Goal: Information Seeking & Learning: Compare options

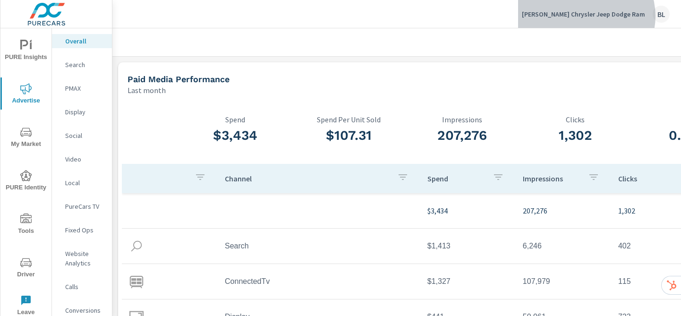
click at [612, 16] on p "[PERSON_NAME] Chrysler Jeep Dodge Ram" at bounding box center [583, 14] width 123 height 8
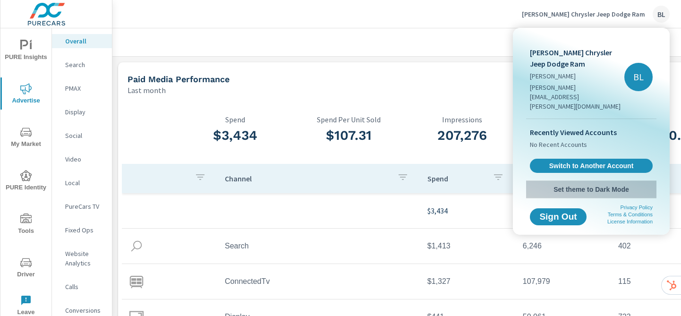
click at [602, 185] on span "Set theme to Dark Mode" at bounding box center [591, 189] width 123 height 8
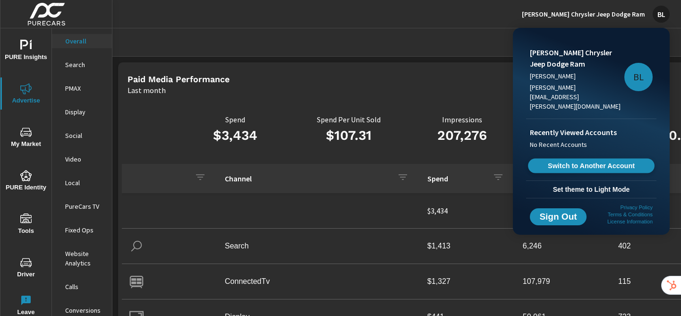
click at [611, 161] on span "Switch to Another Account" at bounding box center [591, 165] width 116 height 9
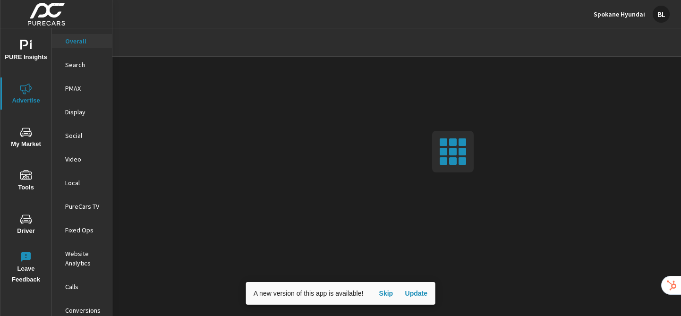
click at [420, 295] on span "Update" at bounding box center [415, 293] width 23 height 8
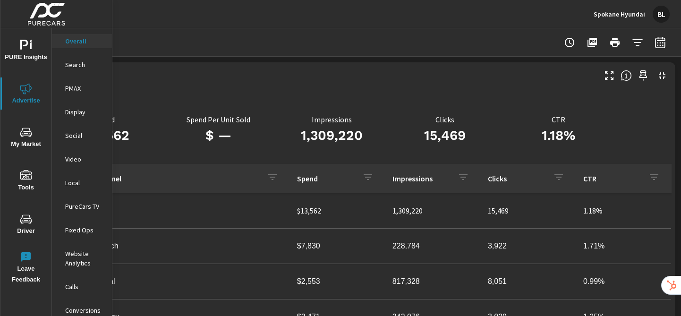
scroll to position [0, 130]
click at [557, 120] on p "CTR" at bounding box center [557, 119] width 113 height 8
drag, startPoint x: 555, startPoint y: 120, endPoint x: 569, endPoint y: 120, distance: 14.2
click at [571, 119] on p "CTR" at bounding box center [557, 119] width 113 height 8
click at [567, 120] on p "CTR" at bounding box center [557, 119] width 113 height 8
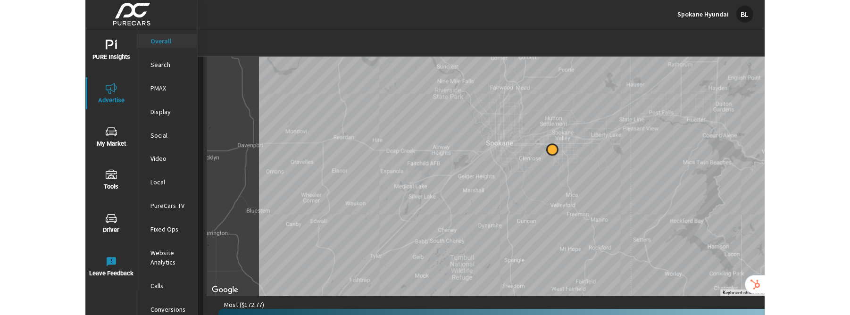
scroll to position [422, 0]
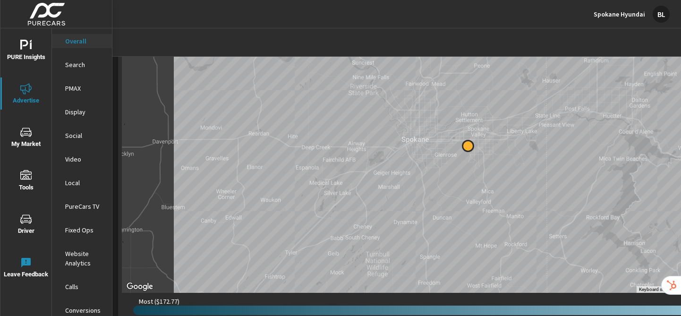
click at [30, 135] on icon "nav menu" at bounding box center [25, 131] width 11 height 9
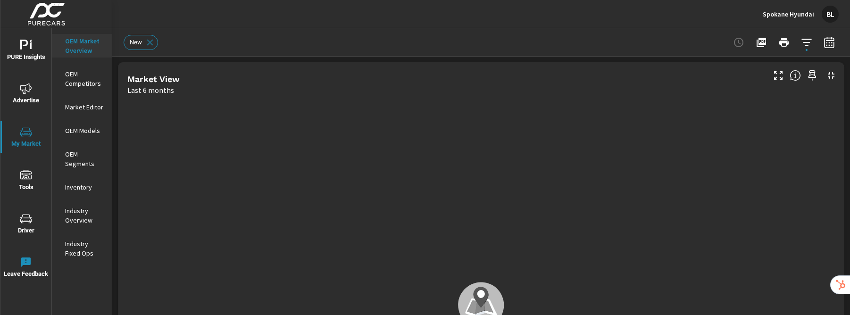
scroll to position [0, 0]
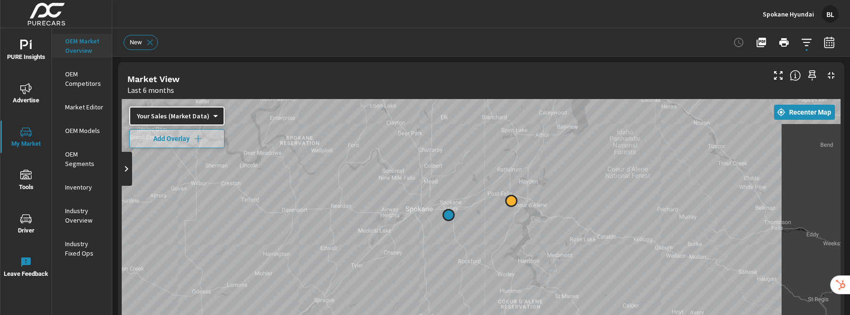
drag, startPoint x: 388, startPoint y: 262, endPoint x: 440, endPoint y: 206, distance: 76.5
click at [441, 206] on div at bounding box center [481, 290] width 719 height 383
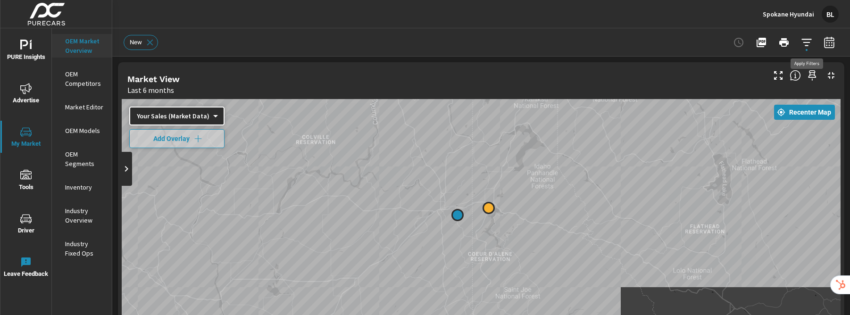
click at [680, 44] on icon "button" at bounding box center [806, 42] width 11 height 11
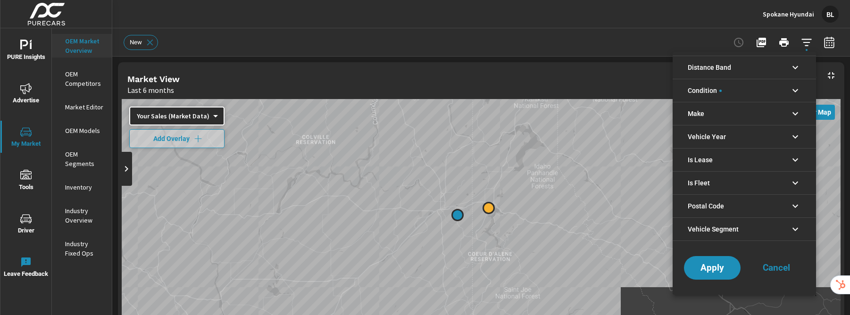
click at [680, 71] on icon "filter options" at bounding box center [795, 67] width 11 height 11
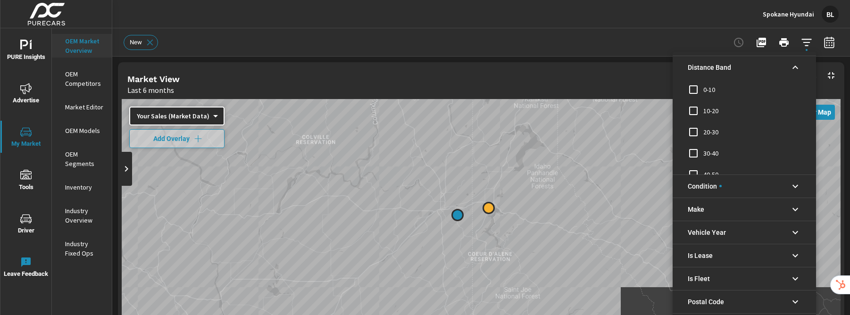
click at [680, 66] on icon "filter options" at bounding box center [795, 67] width 11 height 11
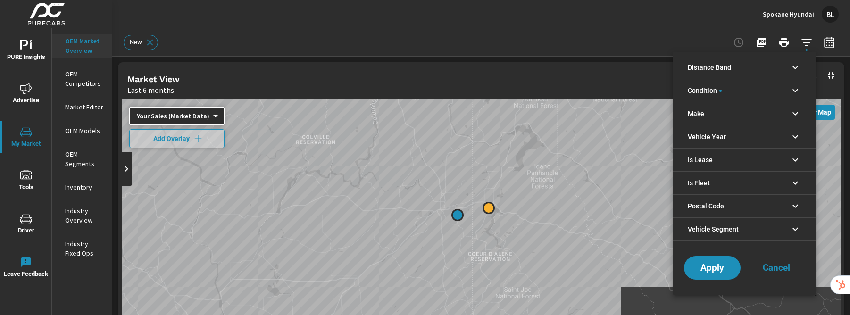
click at [680, 47] on div at bounding box center [425, 157] width 850 height 315
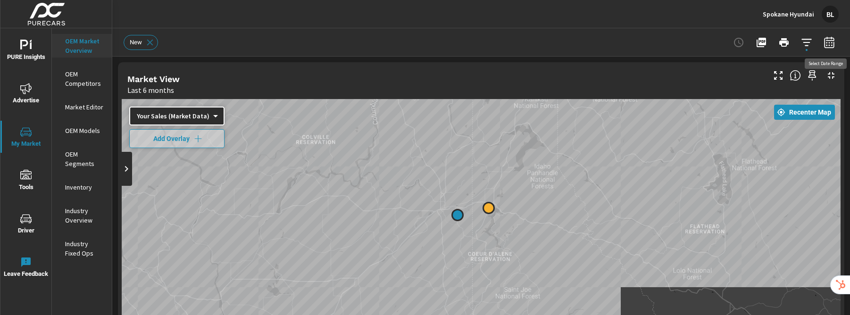
click at [680, 45] on icon "button" at bounding box center [829, 42] width 11 height 11
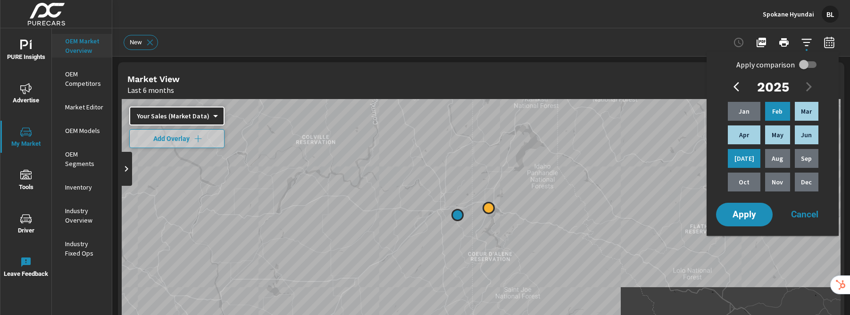
click at [680, 65] on input "Apply comparison" at bounding box center [804, 65] width 54 height 18
checkbox input "true"
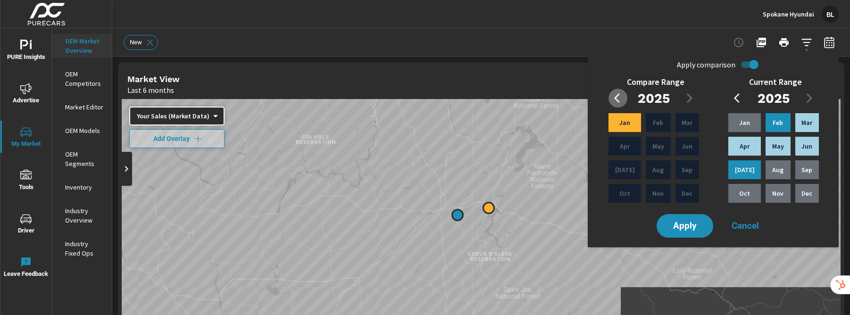
click at [617, 102] on icon "button" at bounding box center [619, 98] width 11 height 11
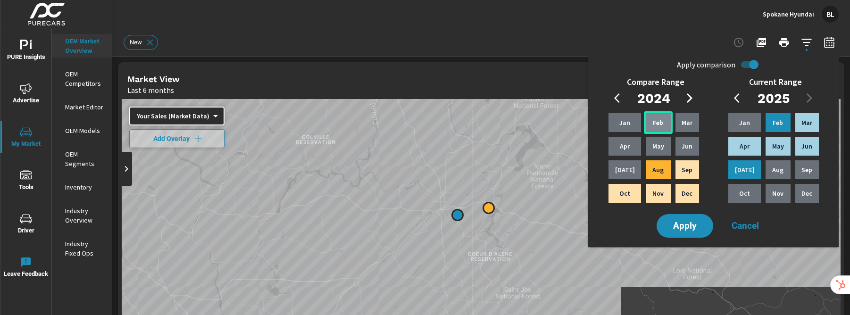
click at [653, 125] on p "Feb" at bounding box center [658, 122] width 10 height 9
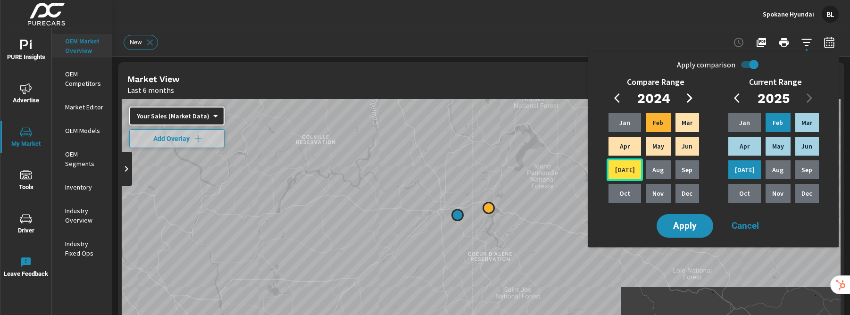
click at [625, 172] on p "Jul" at bounding box center [625, 169] width 20 height 9
click at [680, 231] on span "Apply" at bounding box center [685, 226] width 39 height 9
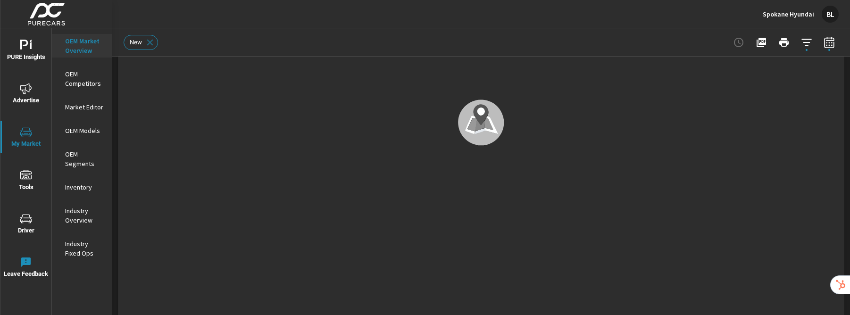
scroll to position [0, 0]
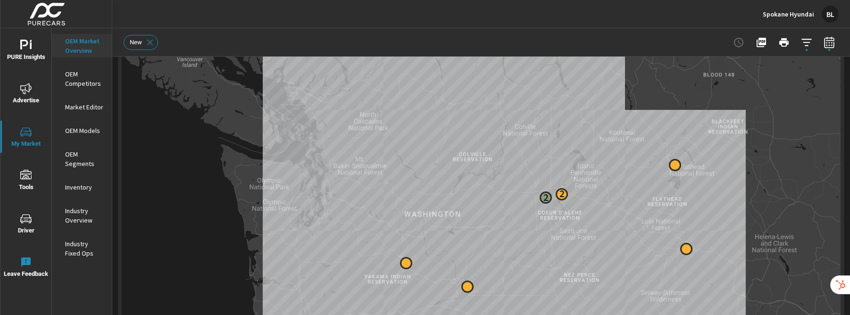
drag, startPoint x: 516, startPoint y: 166, endPoint x: 555, endPoint y: 213, distance: 60.7
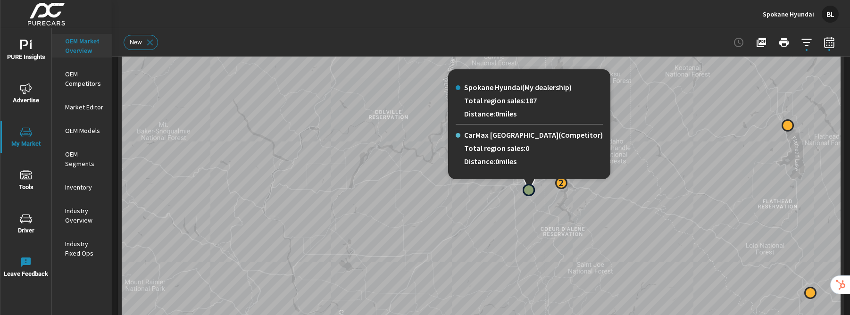
click at [563, 186] on div at bounding box center [529, 184] width 162 height 11
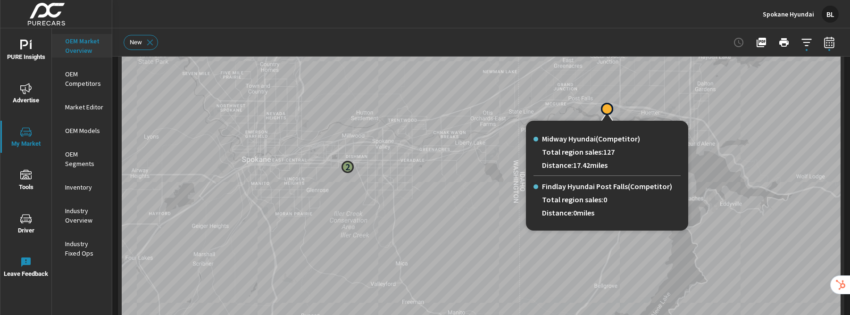
click at [607, 109] on div at bounding box center [607, 109] width 12 height 12
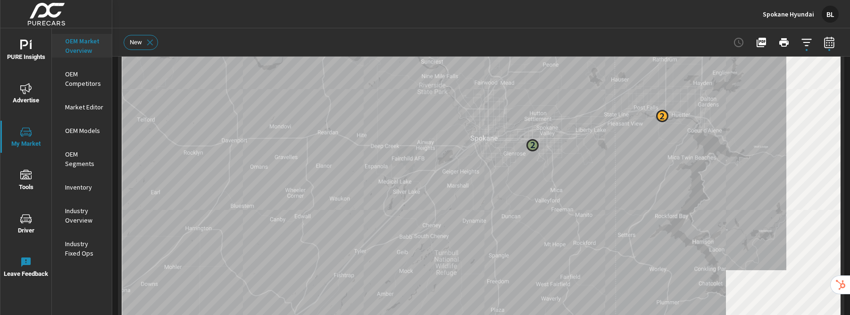
drag, startPoint x: 648, startPoint y: 165, endPoint x: 686, endPoint y: 229, distance: 74.3
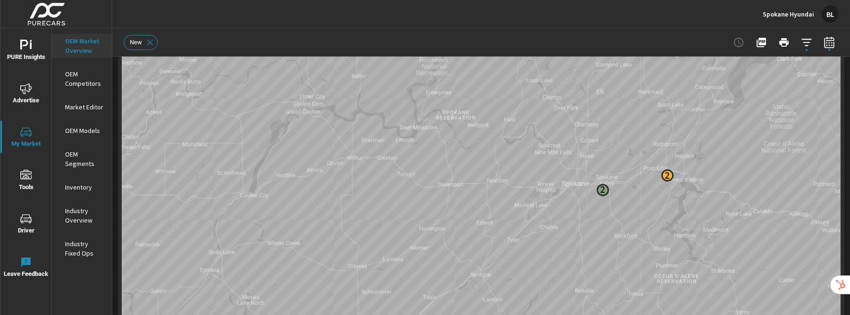
click at [84, 85] on p "OEM Competitors" at bounding box center [84, 78] width 39 height 19
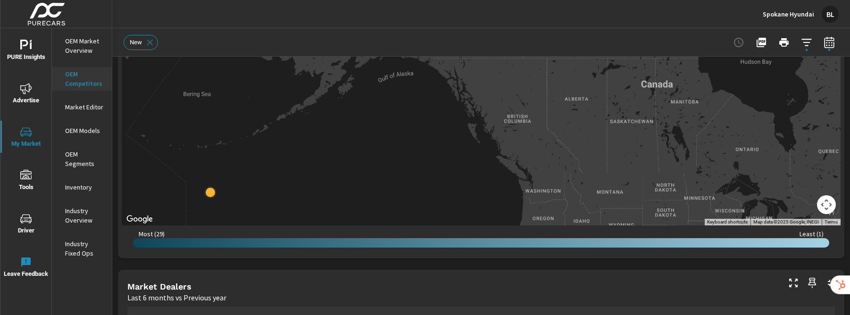
scroll to position [400, 0]
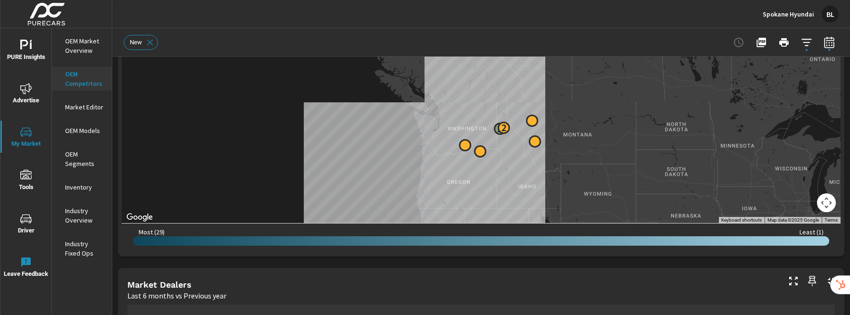
drag, startPoint x: 459, startPoint y: 133, endPoint x: 508, endPoint y: 95, distance: 61.9
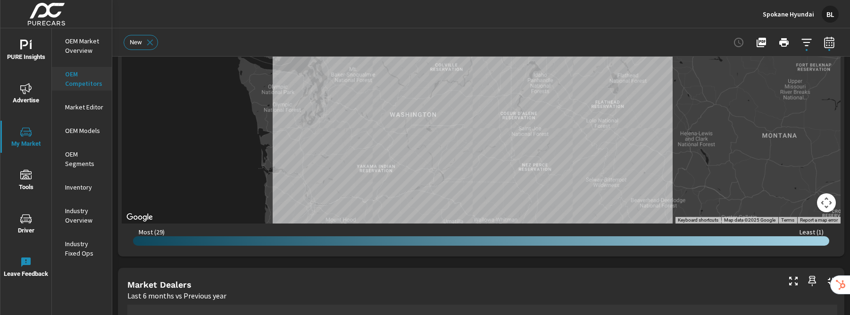
drag, startPoint x: 530, startPoint y: 126, endPoint x: 538, endPoint y: 153, distance: 27.5
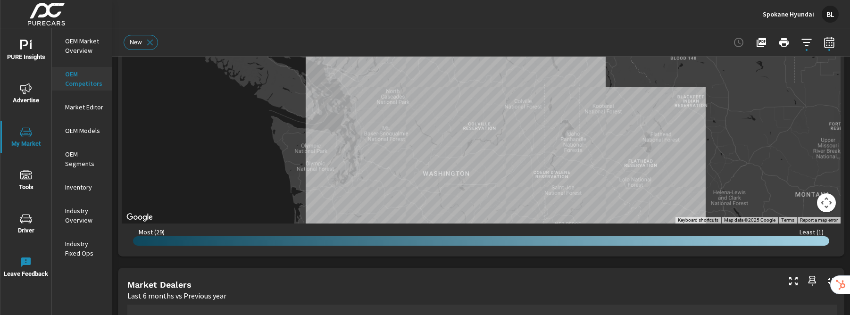
drag, startPoint x: 537, startPoint y: 134, endPoint x: 566, endPoint y: 180, distance: 54.7
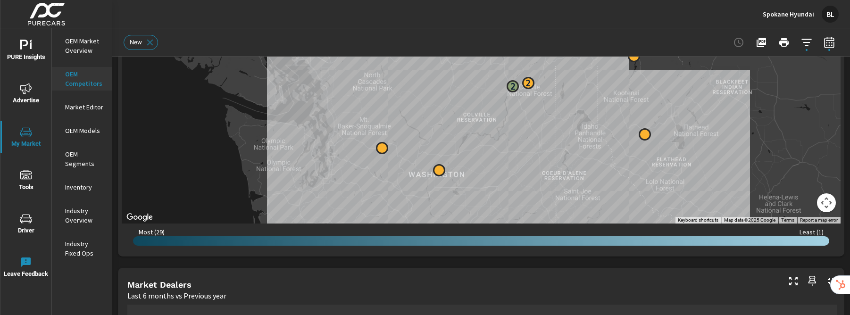
drag, startPoint x: 586, startPoint y: 193, endPoint x: 580, endPoint y: 153, distance: 40.2
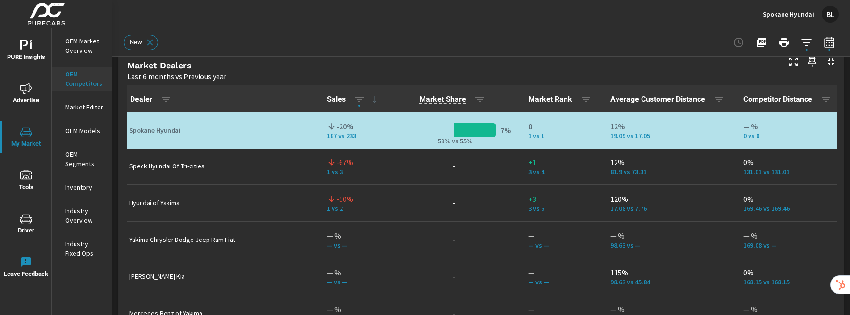
scroll to position [39, 0]
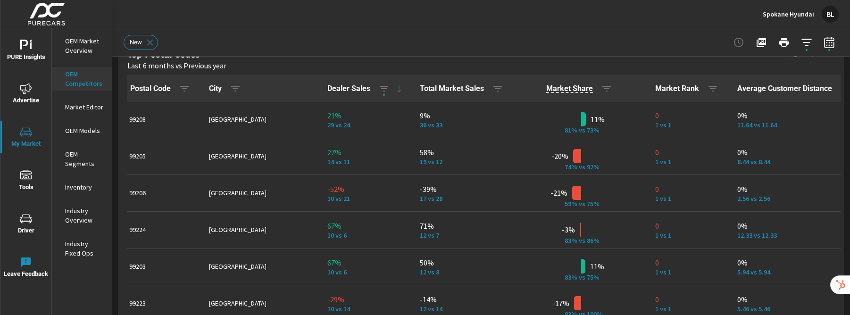
scroll to position [1151, 0]
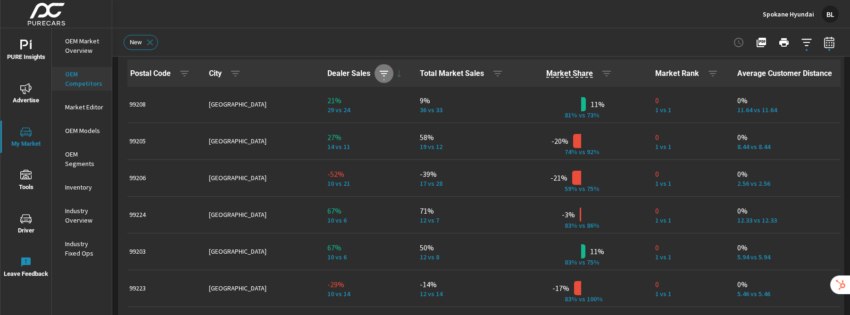
click at [379, 75] on icon "button" at bounding box center [384, 73] width 11 height 11
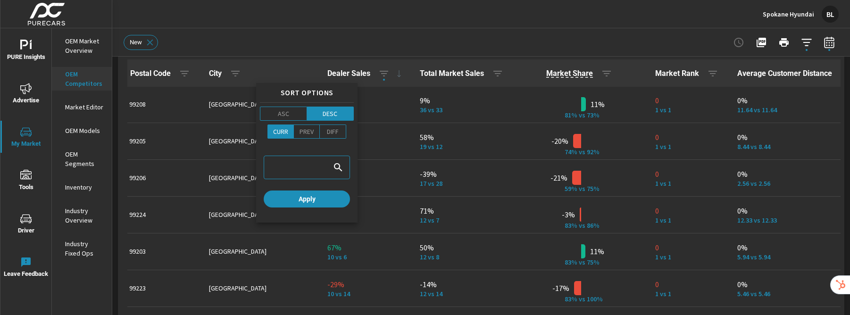
click at [349, 75] on div at bounding box center [425, 157] width 850 height 315
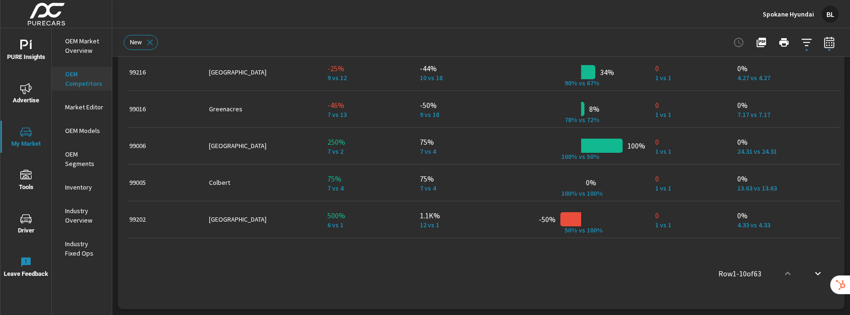
scroll to position [48, 0]
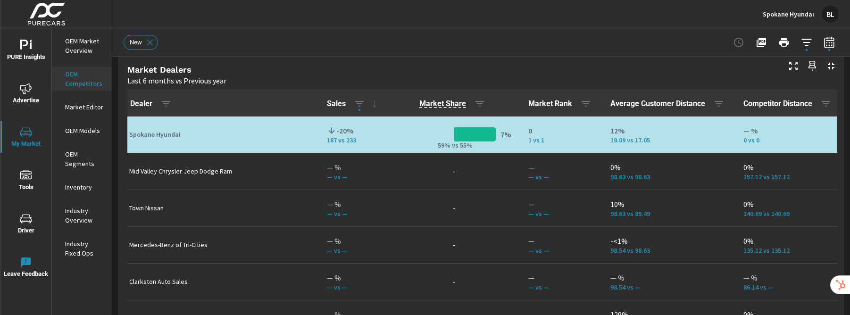
scroll to position [296, 0]
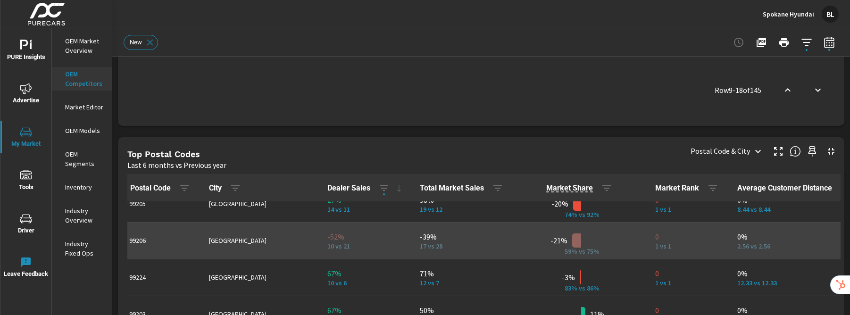
scroll to position [53, 0]
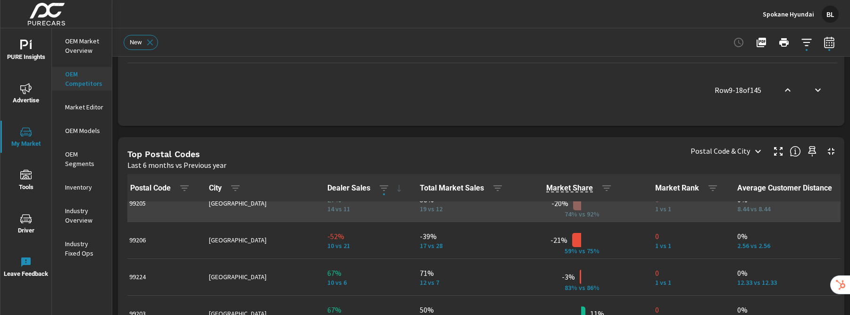
scroll to position [22, 0]
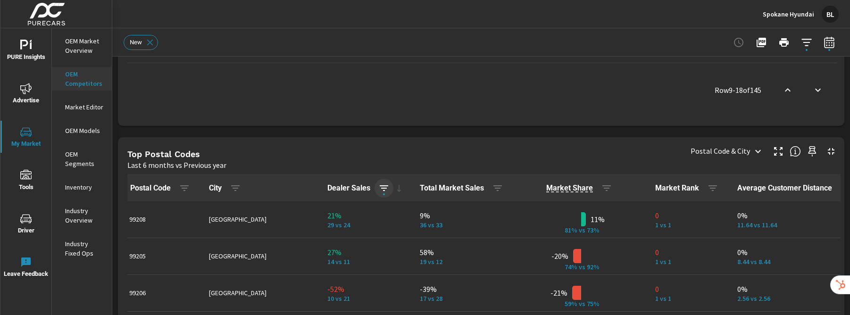
click at [380, 188] on icon "button" at bounding box center [384, 188] width 8 height 6
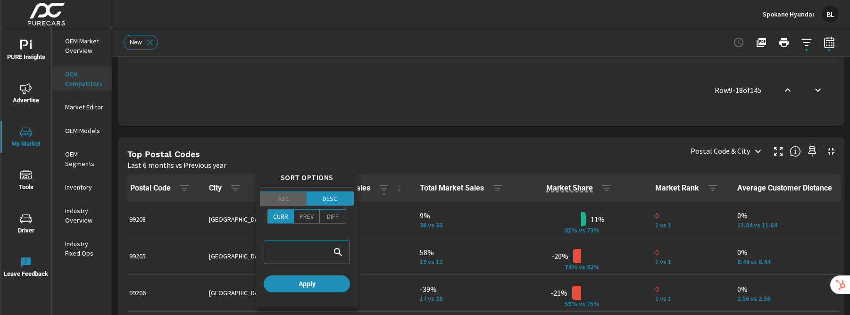
click at [286, 200] on p "ASC" at bounding box center [283, 198] width 11 height 9
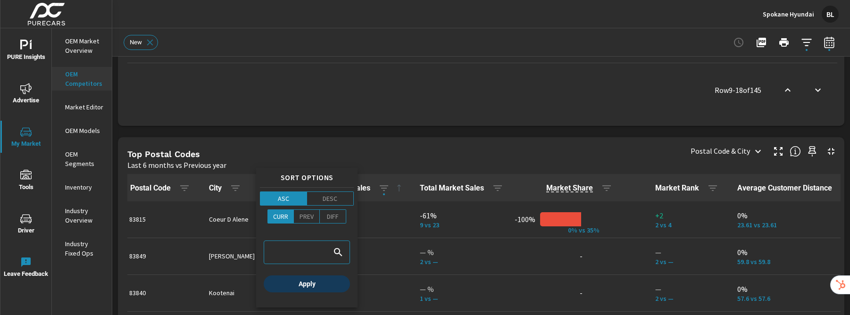
click at [319, 286] on span "Apply" at bounding box center [307, 284] width 79 height 8
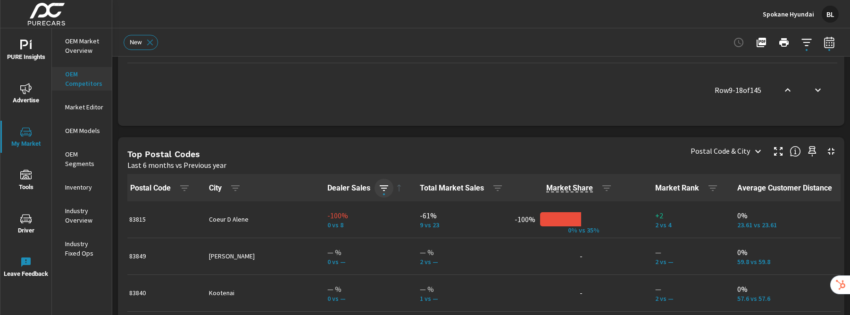
click at [379, 189] on icon "button" at bounding box center [384, 188] width 11 height 11
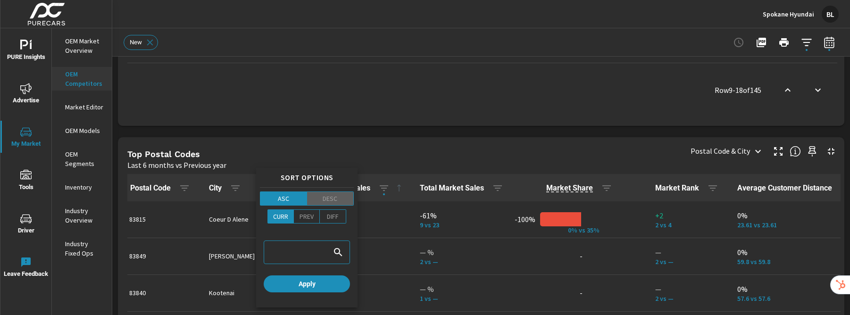
click at [333, 200] on p "DESC" at bounding box center [330, 198] width 15 height 9
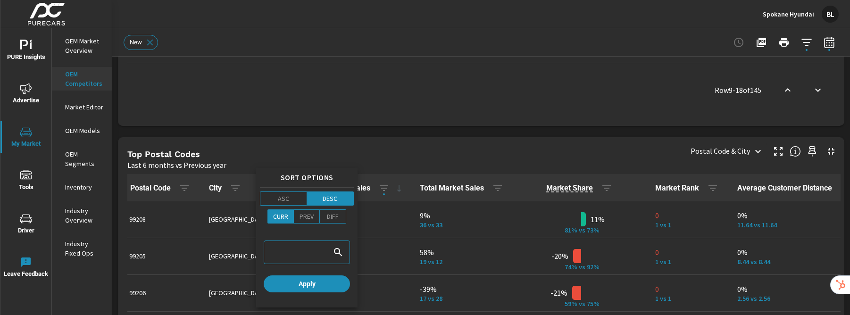
click at [372, 184] on div at bounding box center [425, 157] width 850 height 315
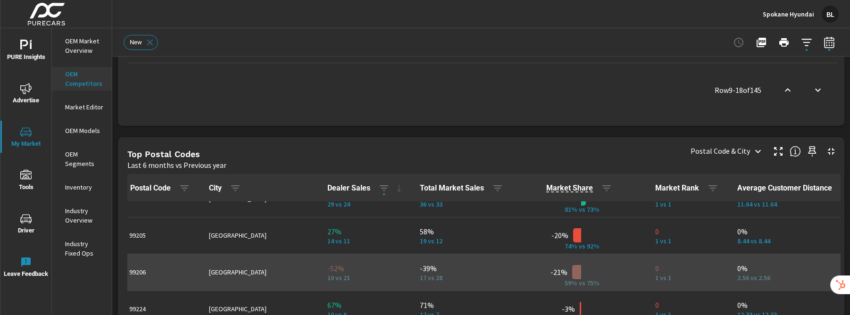
scroll to position [27, 0]
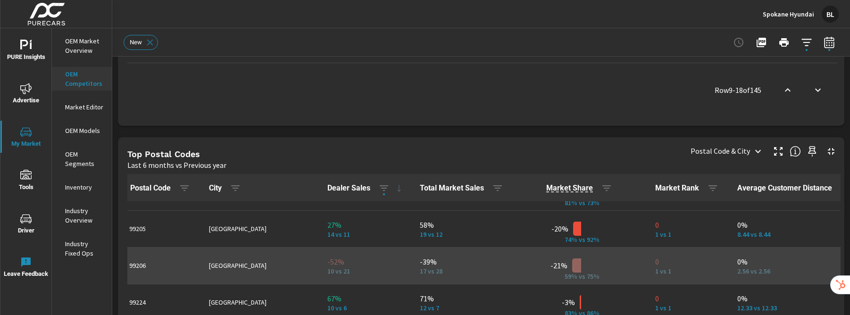
scroll to position [75, 0]
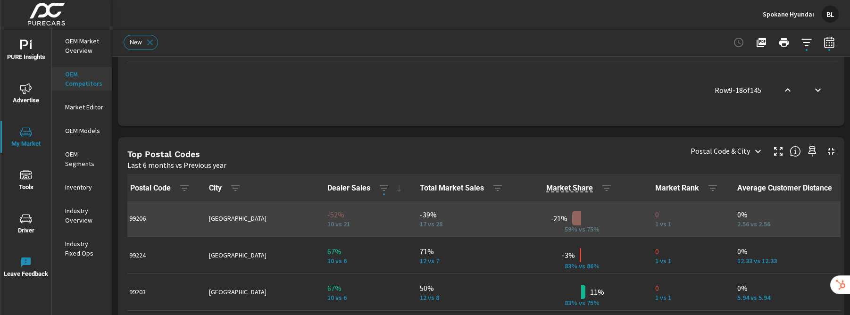
scroll to position [119, 0]
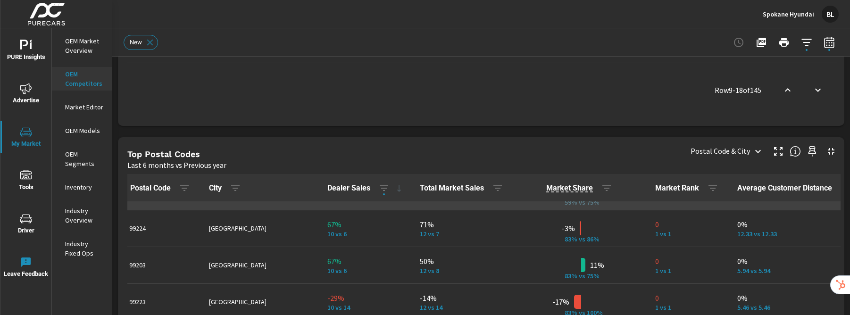
scroll to position [100, 0]
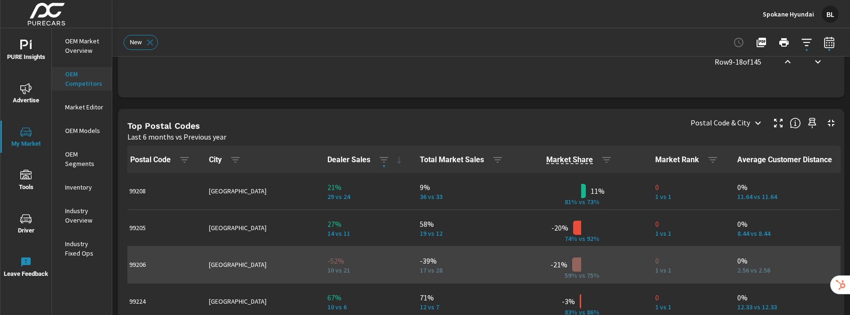
scroll to position [1065, 0]
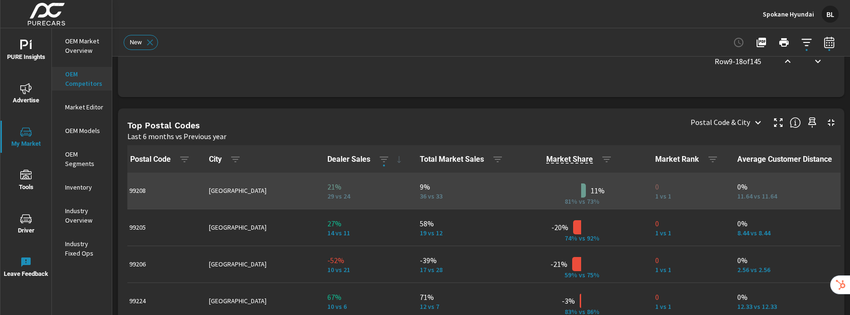
click at [420, 198] on p "36 vs 33" at bounding box center [463, 197] width 87 height 8
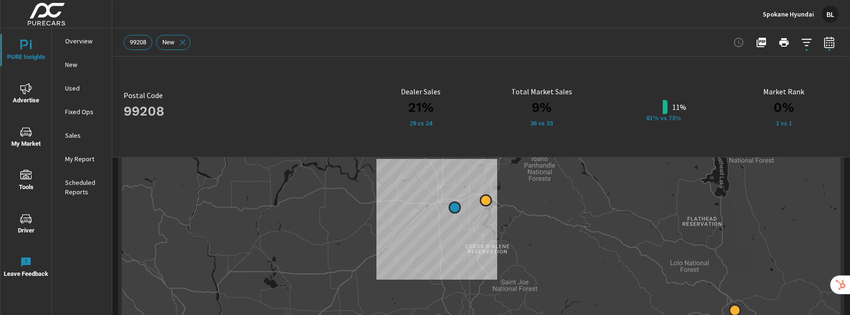
scroll to position [258, 0]
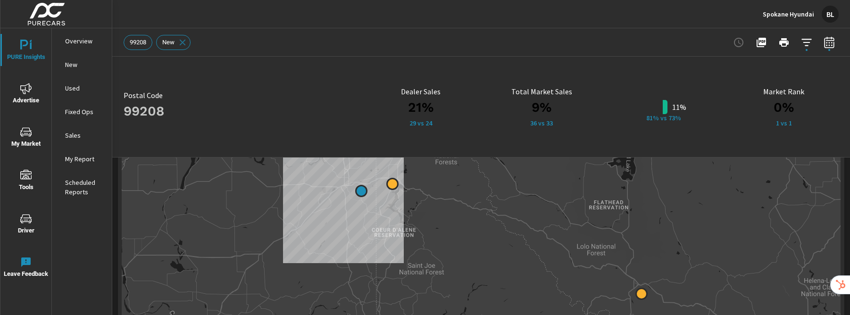
click at [25, 133] on icon "nav menu" at bounding box center [26, 133] width 5 height 0
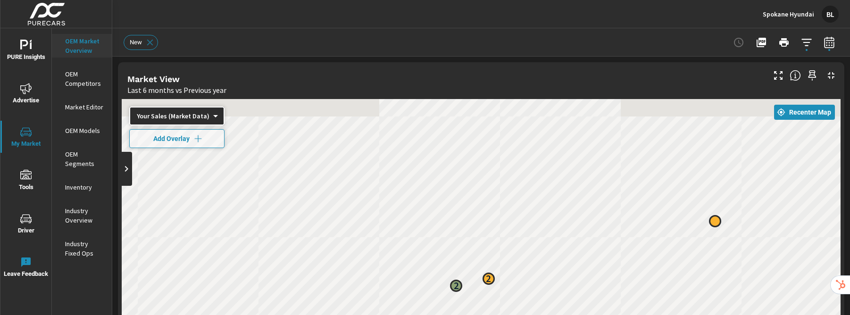
scroll to position [0, 0]
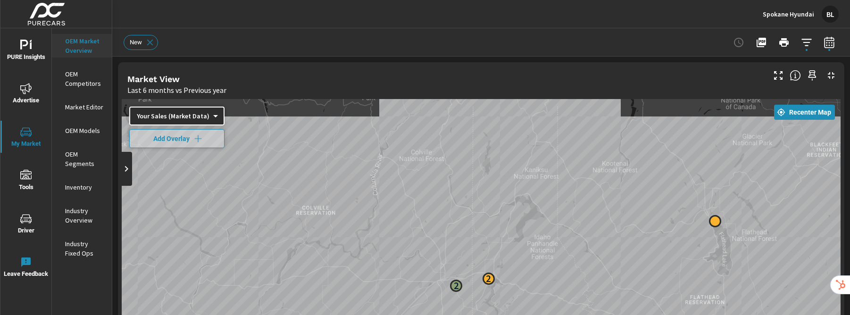
click at [72, 155] on p "OEM Segments" at bounding box center [84, 159] width 39 height 19
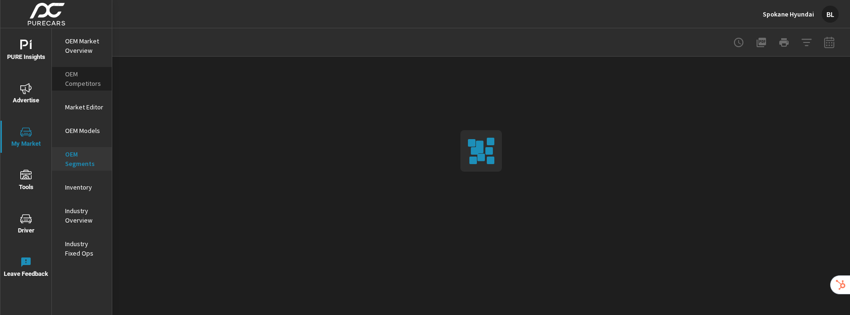
click at [80, 82] on p "OEM Competitors" at bounding box center [84, 78] width 39 height 19
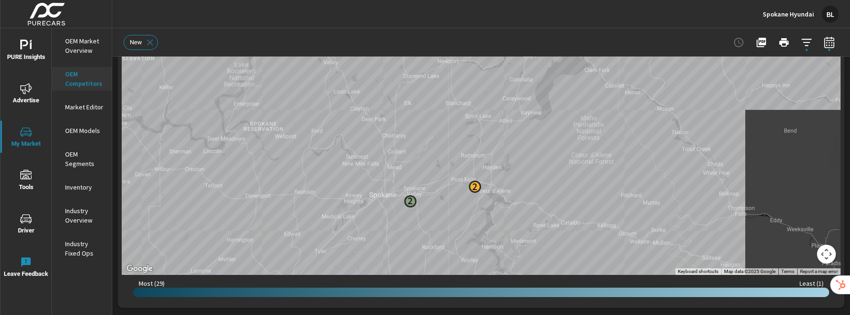
scroll to position [346, 0]
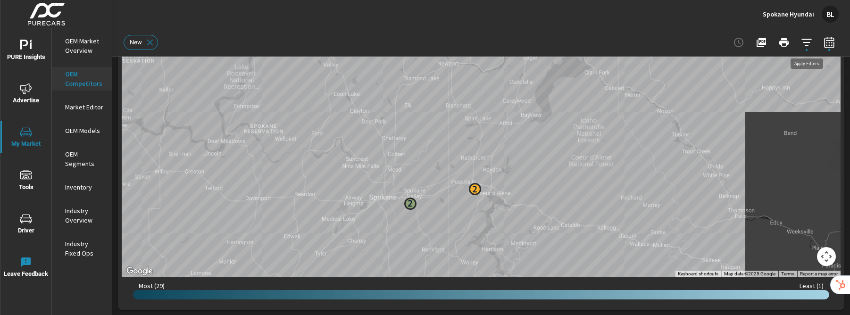
click at [680, 45] on icon "button" at bounding box center [807, 42] width 10 height 7
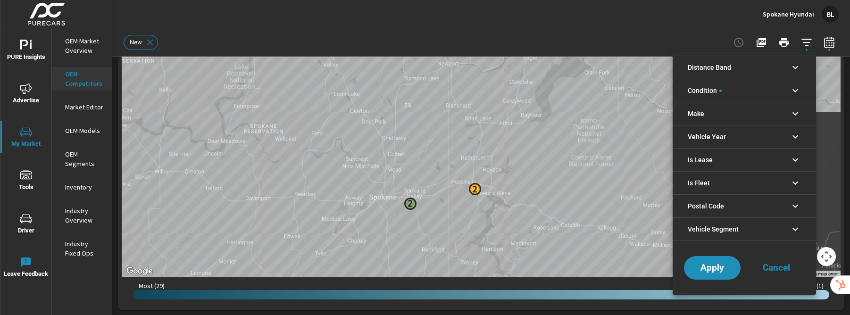
click at [680, 70] on icon "filter options" at bounding box center [795, 67] width 11 height 11
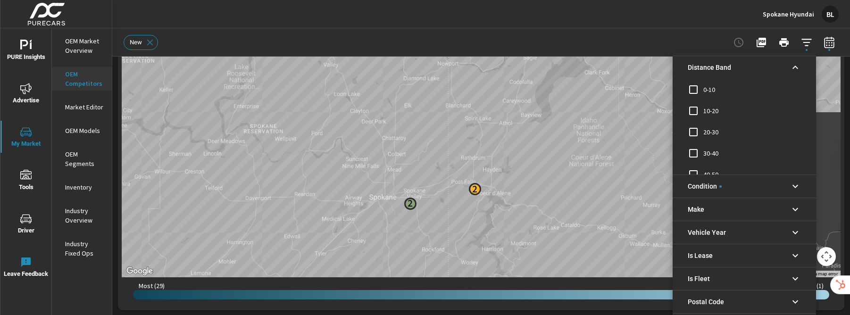
click at [680, 70] on icon "filter options" at bounding box center [795, 67] width 11 height 11
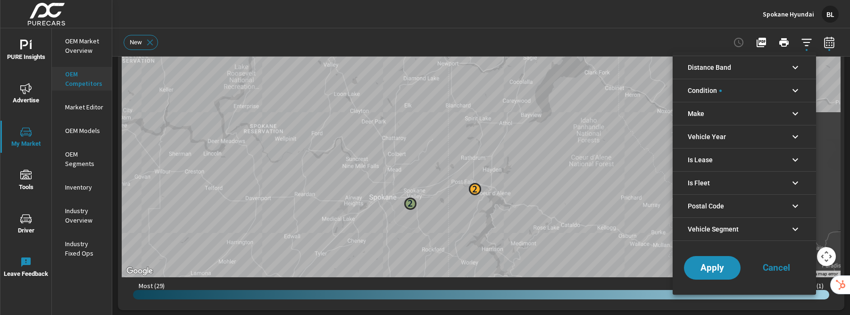
click at [680, 231] on icon "filter options" at bounding box center [795, 229] width 11 height 11
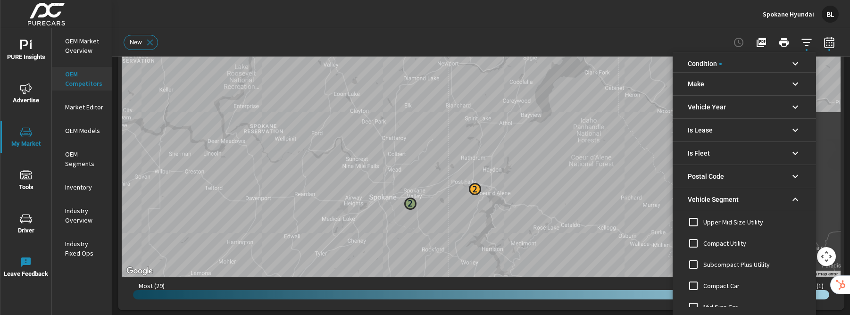
scroll to position [18, 0]
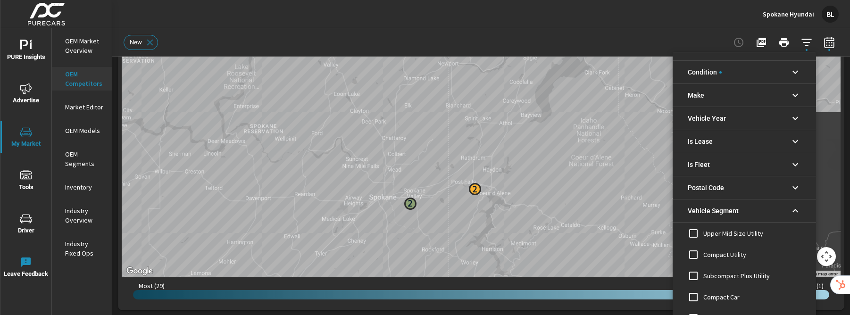
click at [680, 212] on icon "filter options" at bounding box center [795, 210] width 11 height 11
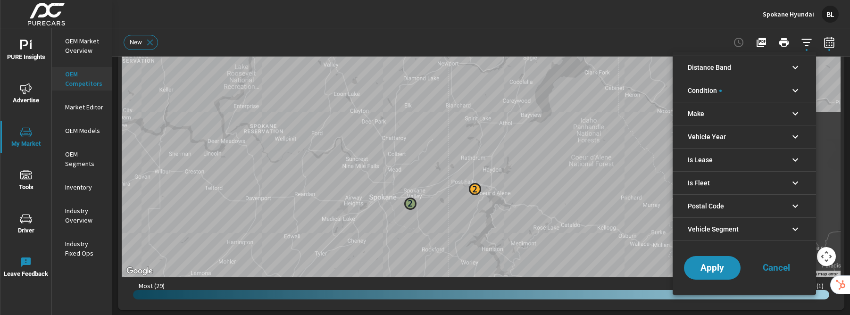
scroll to position [0, 0]
click at [680, 110] on icon "filter options" at bounding box center [795, 113] width 11 height 11
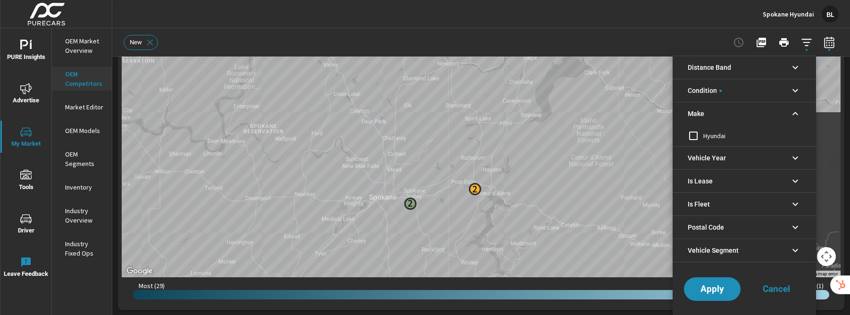
click at [680, 110] on icon "filter options" at bounding box center [795, 113] width 11 height 11
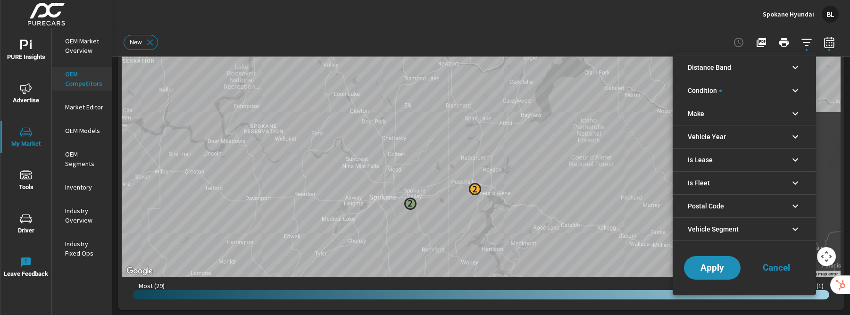
click at [680, 110] on icon "filter options" at bounding box center [795, 113] width 11 height 11
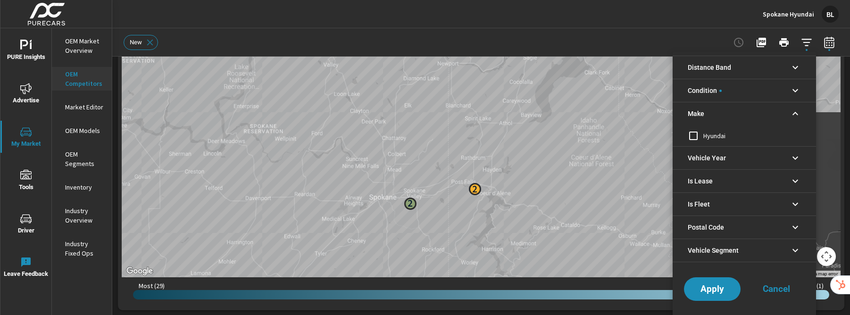
click at [680, 110] on icon "filter options" at bounding box center [795, 113] width 11 height 11
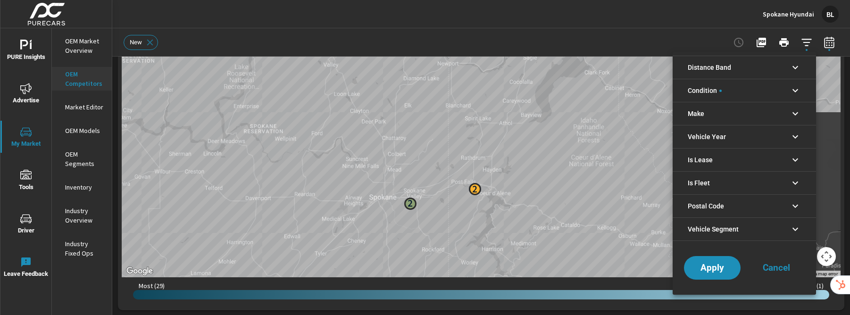
click at [680, 89] on icon "filter options" at bounding box center [795, 90] width 11 height 11
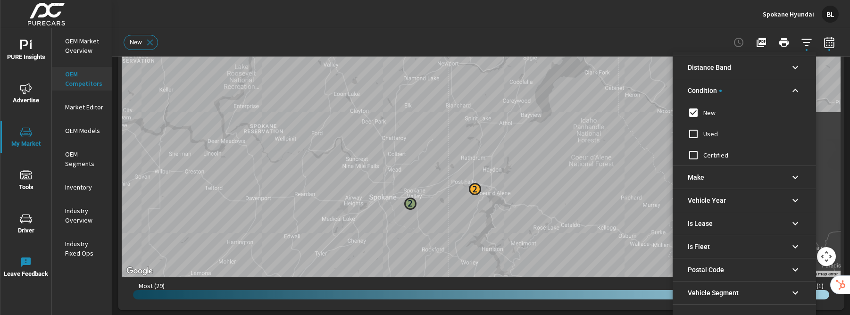
click at [680, 90] on icon "filter options" at bounding box center [795, 90] width 11 height 11
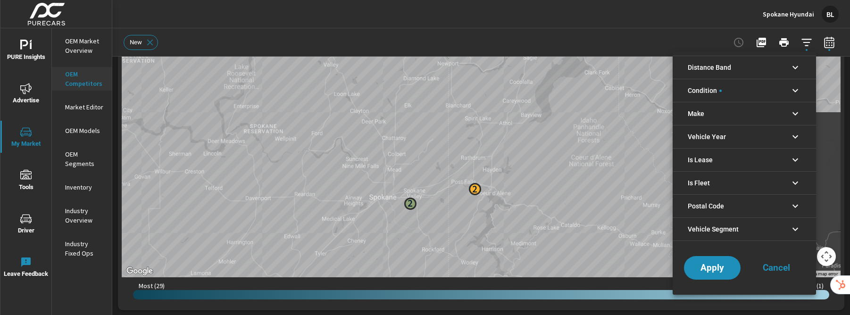
click at [680, 67] on icon "filter options" at bounding box center [796, 67] width 6 height 3
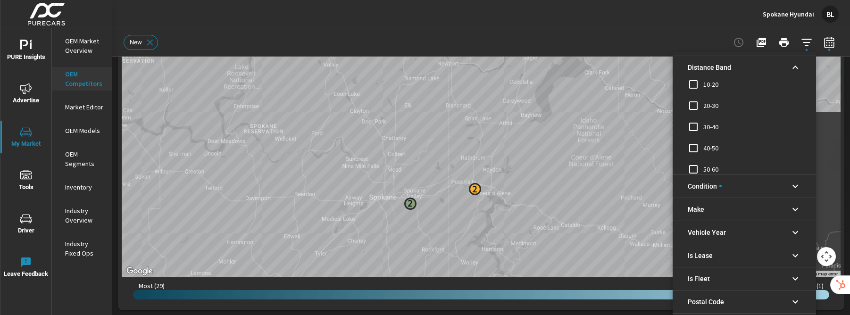
scroll to position [32, 0]
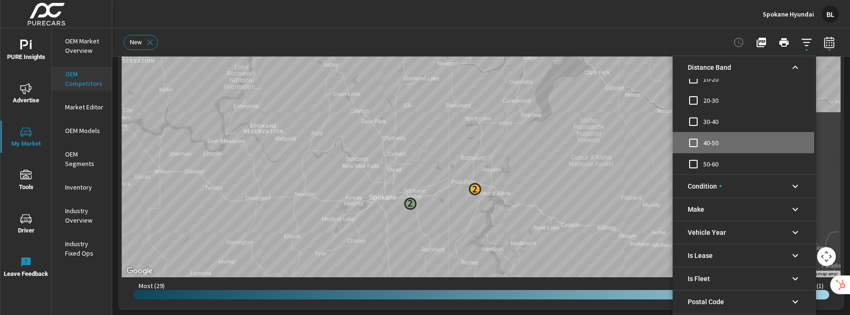
click at [680, 143] on input "filter options" at bounding box center [694, 143] width 20 height 20
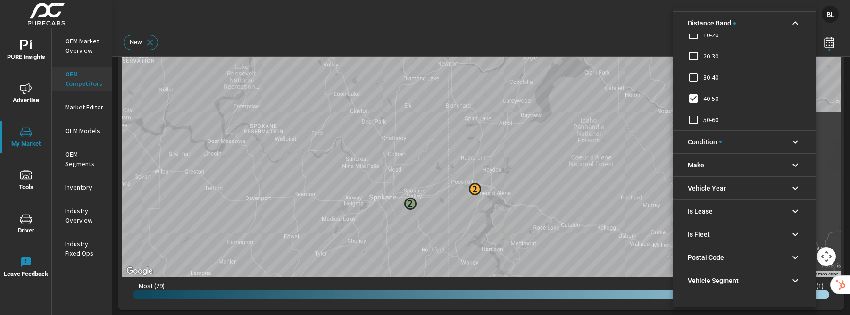
click at [680, 22] on icon "filter options" at bounding box center [796, 22] width 6 height 3
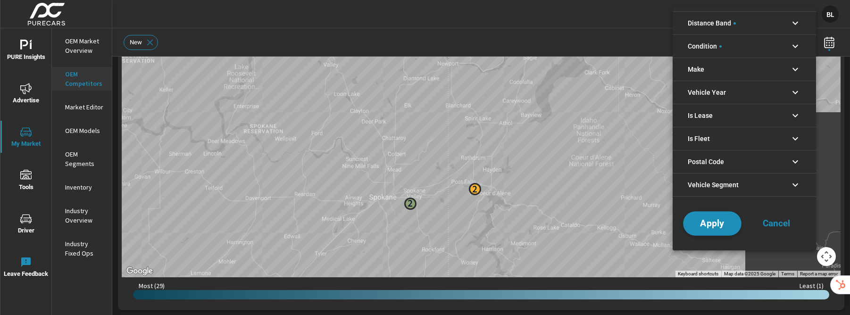
click at [680, 222] on span "Apply" at bounding box center [712, 223] width 39 height 9
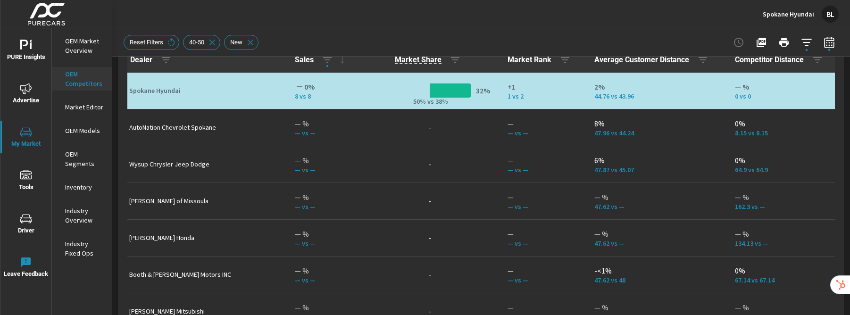
scroll to position [660, 0]
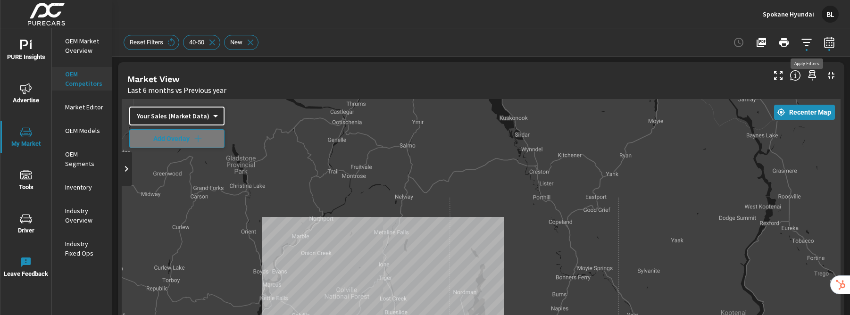
click at [680, 44] on icon "button" at bounding box center [806, 42] width 11 height 11
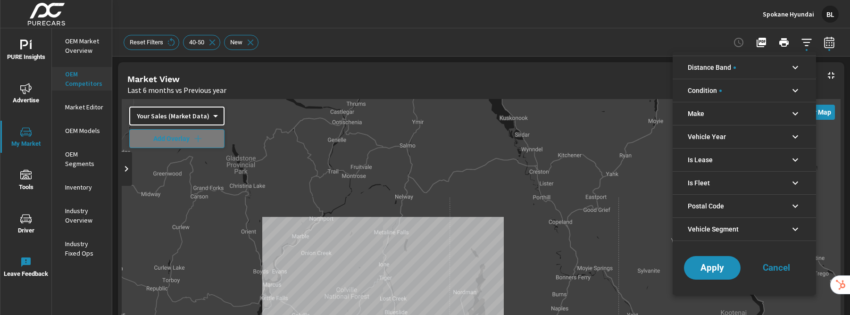
click at [680, 88] on icon "filter options" at bounding box center [795, 90] width 11 height 11
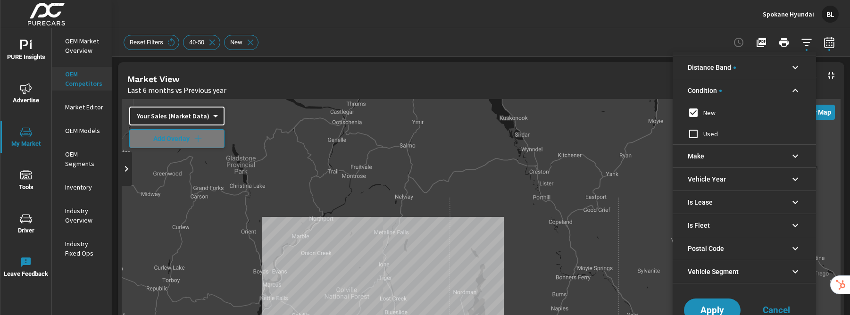
click at [680, 89] on icon "filter options" at bounding box center [795, 90] width 11 height 11
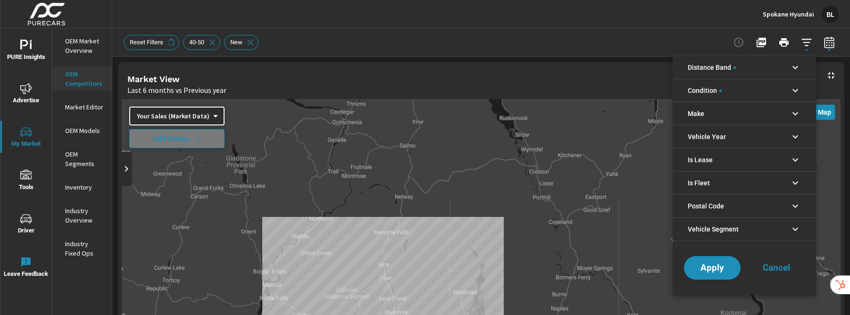
click at [680, 67] on icon "filter options" at bounding box center [796, 67] width 6 height 3
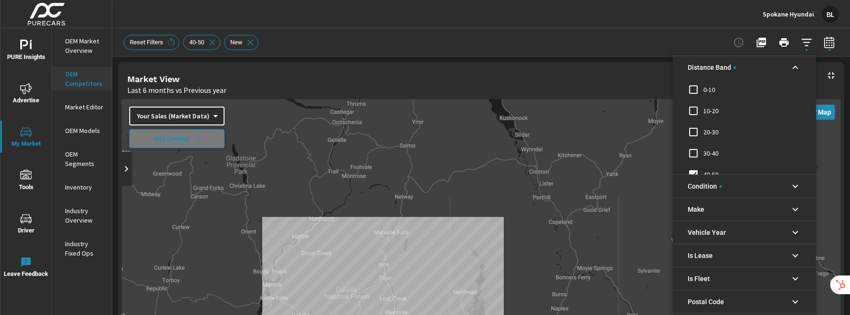
click at [680, 66] on icon "filter options" at bounding box center [795, 67] width 11 height 11
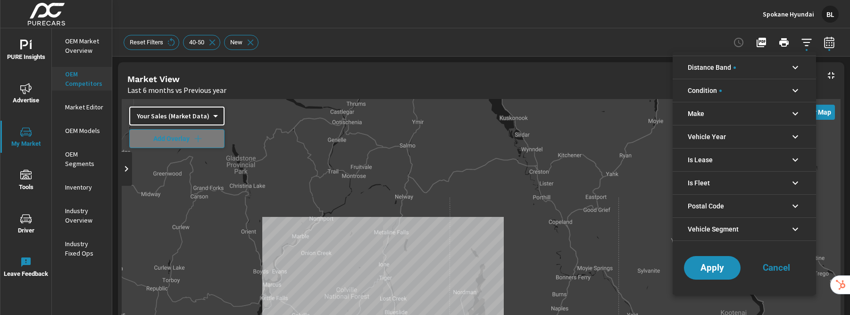
click at [680, 115] on icon "filter options" at bounding box center [796, 113] width 6 height 3
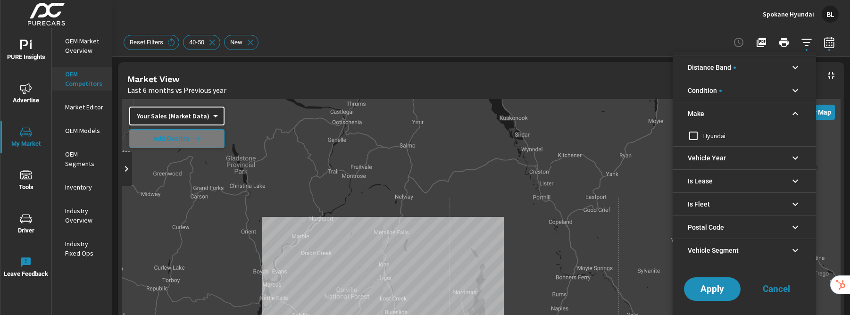
click at [680, 115] on icon "filter options" at bounding box center [795, 113] width 11 height 11
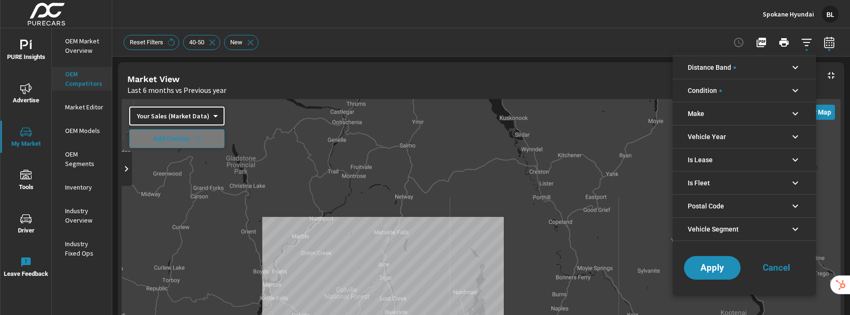
click at [194, 116] on div at bounding box center [425, 157] width 850 height 315
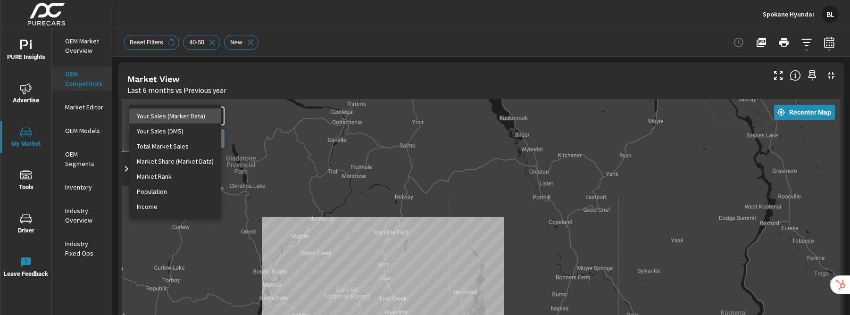
click at [211, 115] on body "PURE Insights Advertise My Market Tools Driver Leave Feedback OEM Market Overvi…" at bounding box center [425, 194] width 850 height 388
click at [211, 115] on li "Your Sales (Market Data)" at bounding box center [175, 116] width 92 height 15
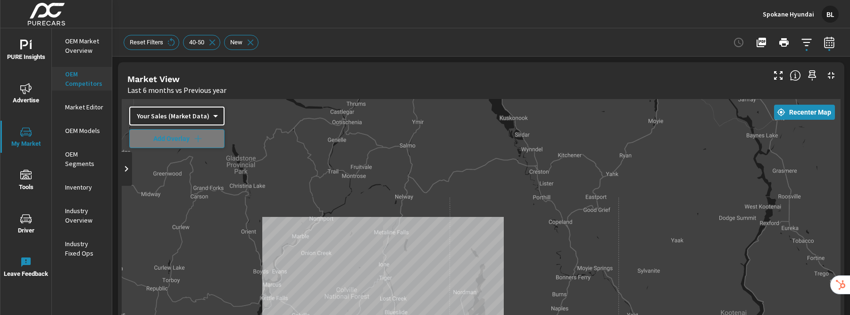
click at [80, 160] on p "OEM Segments" at bounding box center [84, 159] width 39 height 19
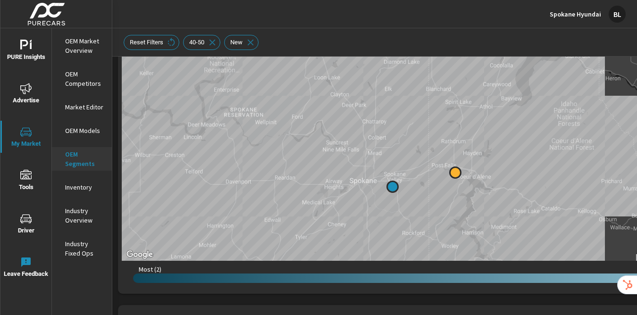
click at [25, 48] on icon "nav menu" at bounding box center [25, 45] width 11 height 11
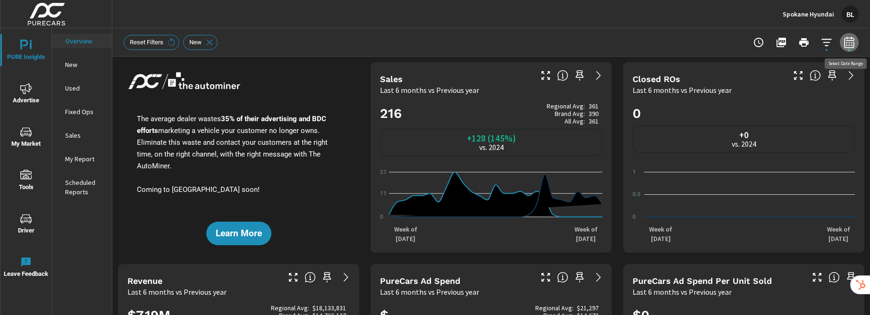
click at [850, 46] on icon "button" at bounding box center [848, 42] width 11 height 11
select select "Last 6 months"
select select "Previous year"
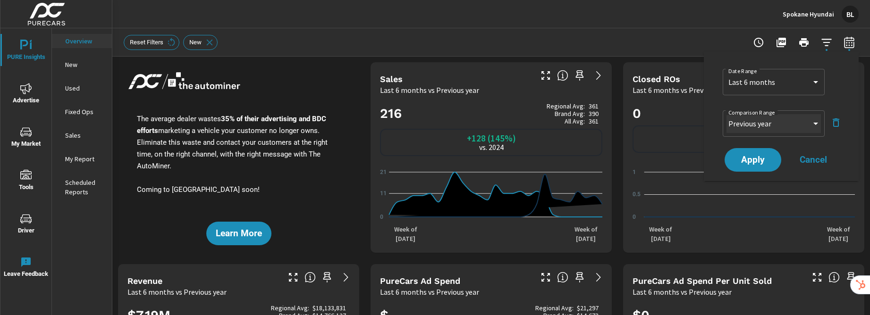
click at [811, 126] on select "Custom Previous period Previous month Previous year" at bounding box center [773, 123] width 94 height 19
click at [836, 122] on icon "button" at bounding box center [835, 122] width 11 height 11
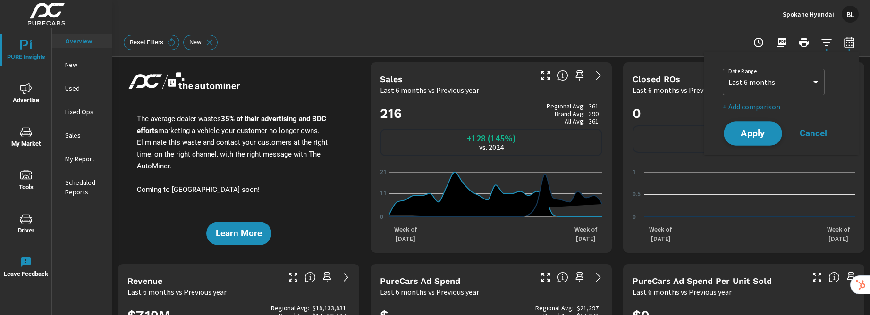
click at [746, 134] on span "Apply" at bounding box center [752, 133] width 39 height 9
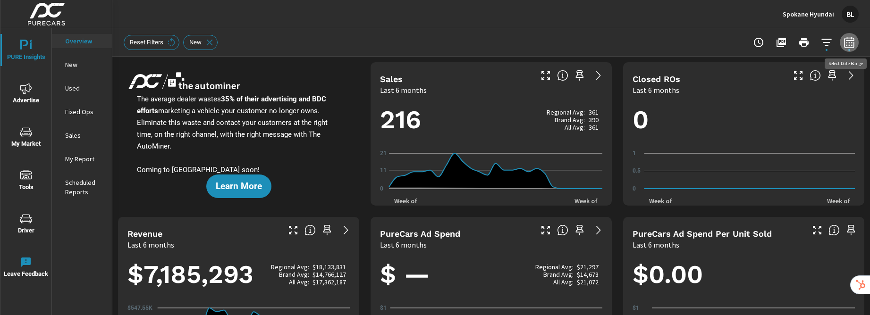
click at [848, 43] on icon "button" at bounding box center [848, 42] width 11 height 11
select select "Last 6 months"
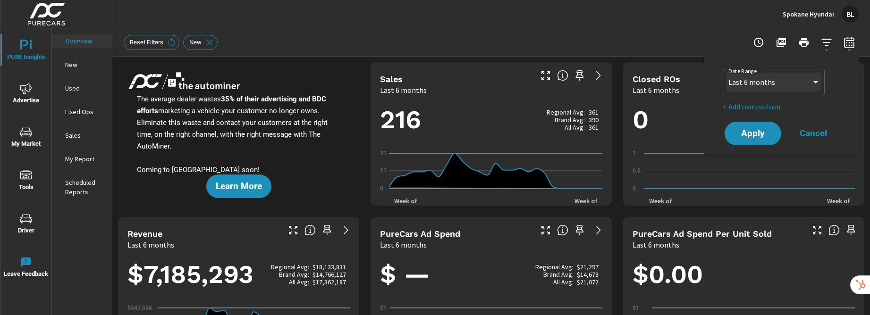
click at [800, 86] on select "Custom [DATE] Last week Last 7 days Last 14 days Last 30 days Last 45 days Last…" at bounding box center [773, 82] width 94 height 19
click at [766, 138] on button "Apply" at bounding box center [753, 133] width 59 height 25
